Goal: Task Accomplishment & Management: Use online tool/utility

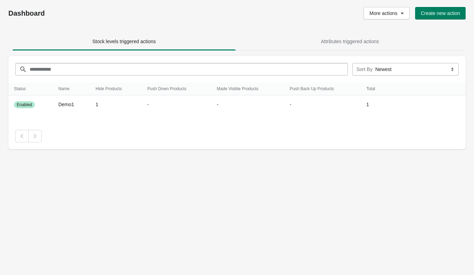
click at [285, 24] on div "Dashboard More actions Create new action" at bounding box center [237, 13] width 458 height 27
click at [428, 14] on span "Create new action" at bounding box center [440, 13] width 39 height 6
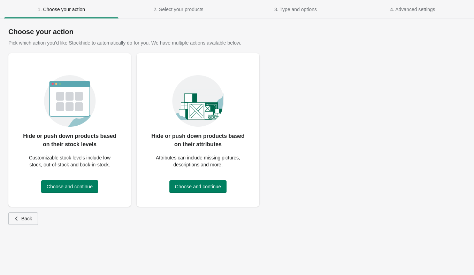
click at [28, 219] on span "Back" at bounding box center [26, 219] width 11 height 6
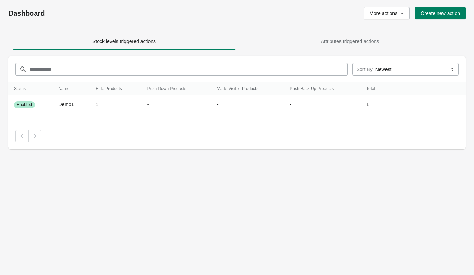
click at [94, 140] on div "Pagination" at bounding box center [237, 136] width 444 height 13
click at [269, 27] on div "Stock levels triggered actions Attributes triggered actions Stock levels trigge…" at bounding box center [233, 85] width 464 height 129
